Goal: Register for event/course

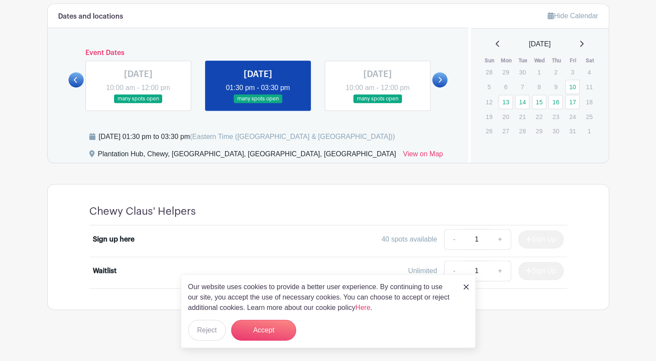
scroll to position [481, 0]
drag, startPoint x: 463, startPoint y: 289, endPoint x: 458, endPoint y: 287, distance: 5.5
click at [463, 289] on img at bounding box center [465, 287] width 5 height 5
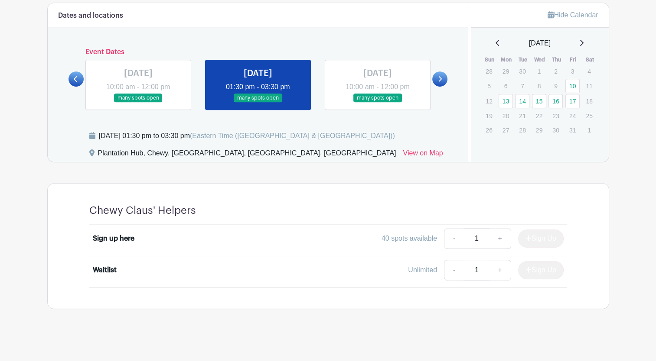
click at [68, 77] on link at bounding box center [75, 78] width 15 height 15
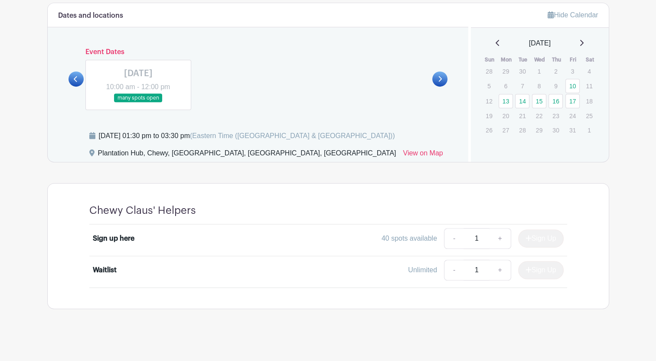
click at [76, 76] on icon at bounding box center [75, 79] width 3 height 6
click at [442, 81] on link at bounding box center [439, 78] width 15 height 15
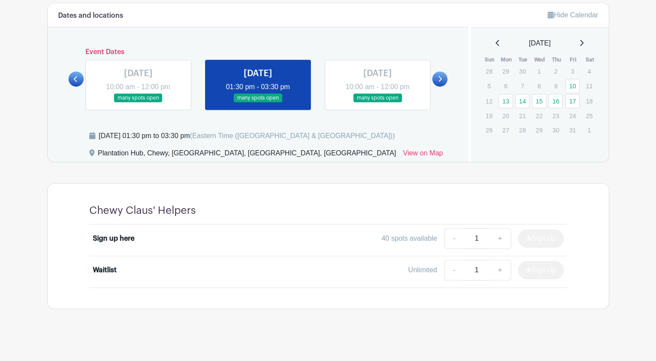
click at [442, 81] on link at bounding box center [439, 78] width 15 height 15
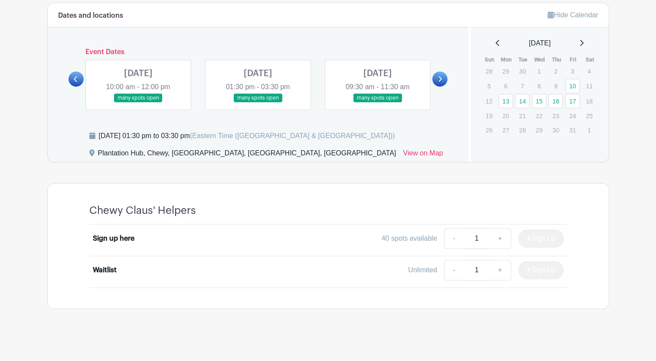
click at [138, 103] on link at bounding box center [138, 103] width 0 height 0
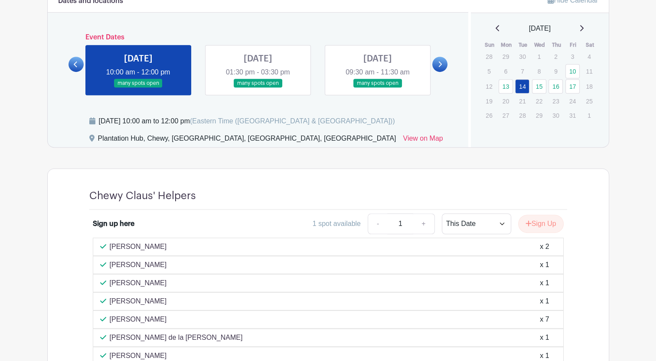
scroll to position [390, 0]
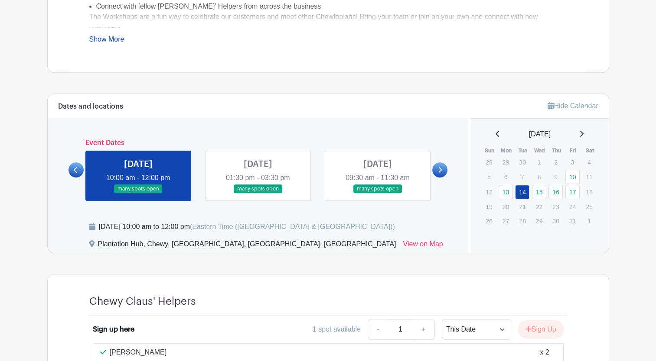
click at [258, 194] on link at bounding box center [258, 194] width 0 height 0
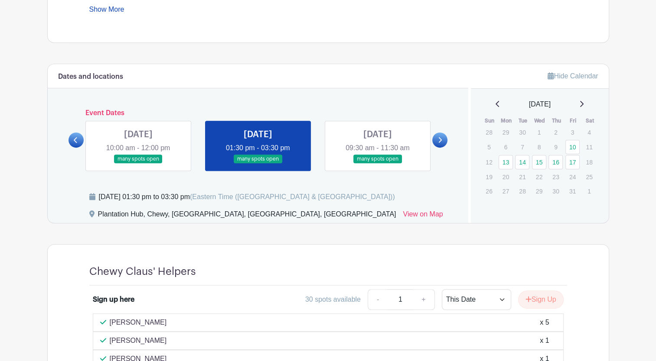
scroll to position [419, 0]
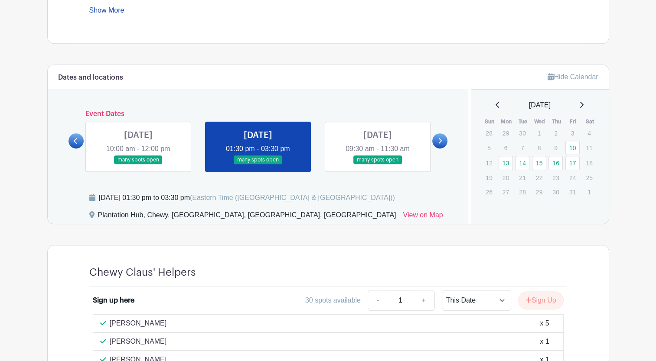
click at [138, 165] on link at bounding box center [138, 165] width 0 height 0
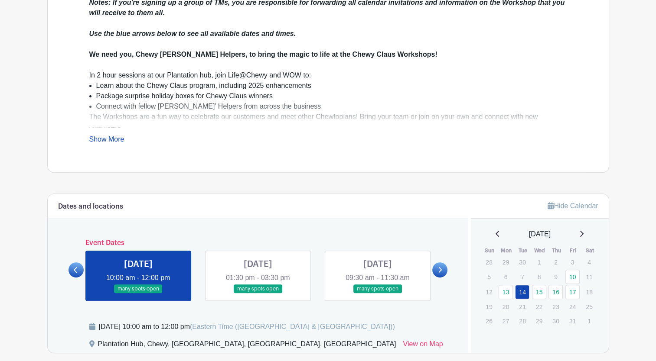
scroll to position [289, 0]
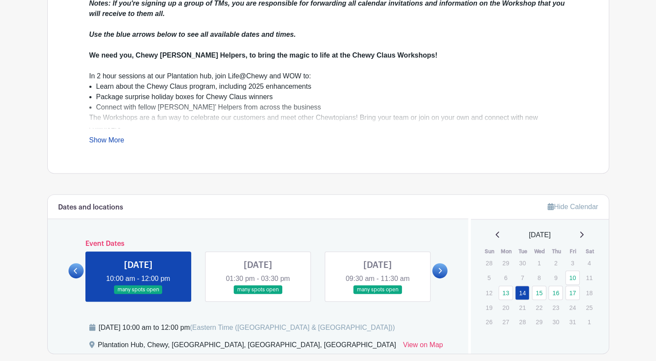
click at [377, 295] on link at bounding box center [377, 295] width 0 height 0
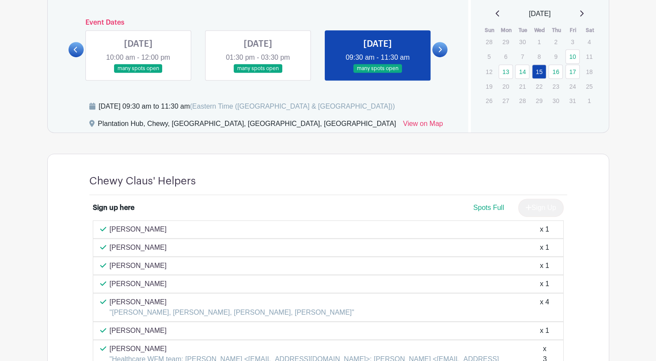
scroll to position [505, 0]
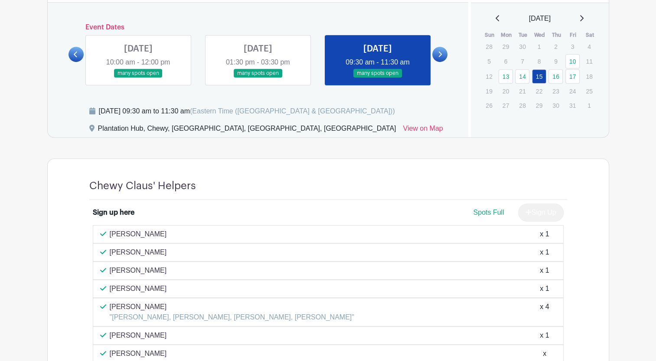
click at [443, 49] on link at bounding box center [439, 54] width 15 height 15
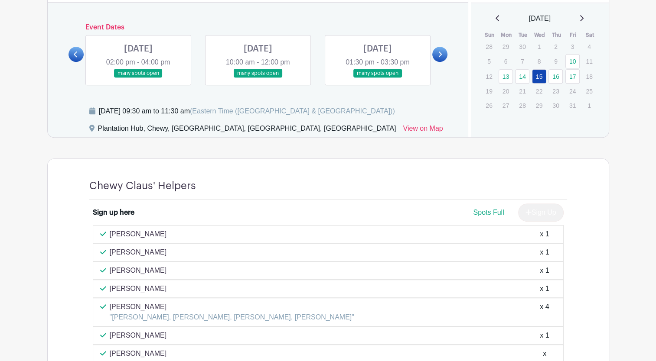
click at [138, 78] on link at bounding box center [138, 78] width 0 height 0
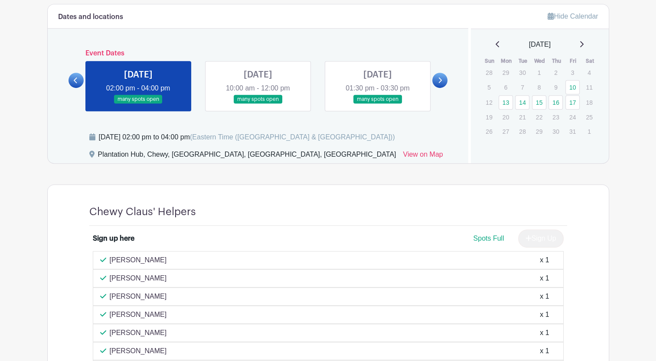
scroll to position [462, 0]
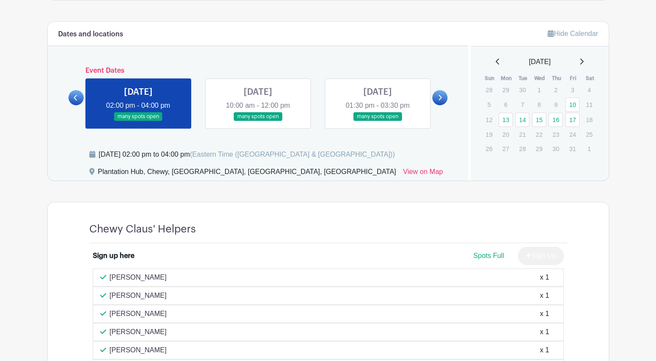
click at [258, 121] on link at bounding box center [258, 121] width 0 height 0
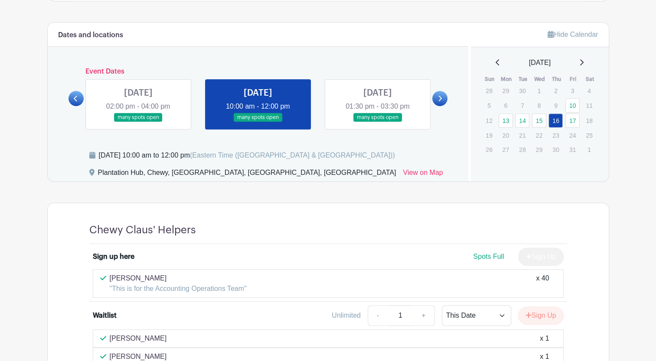
scroll to position [474, 0]
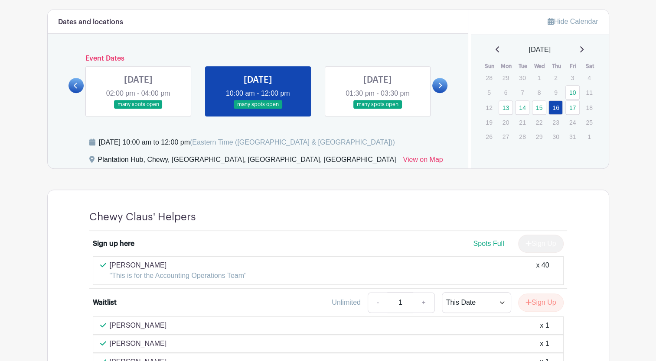
click at [377, 109] on link at bounding box center [377, 109] width 0 height 0
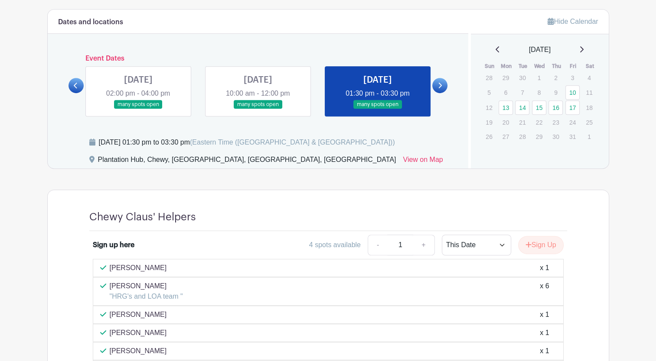
click at [78, 78] on link at bounding box center [75, 85] width 15 height 15
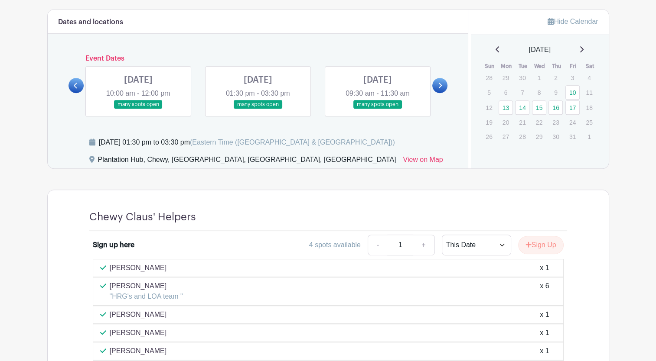
click at [78, 78] on link at bounding box center [75, 85] width 15 height 15
